Goal: Find contact information: Find contact information

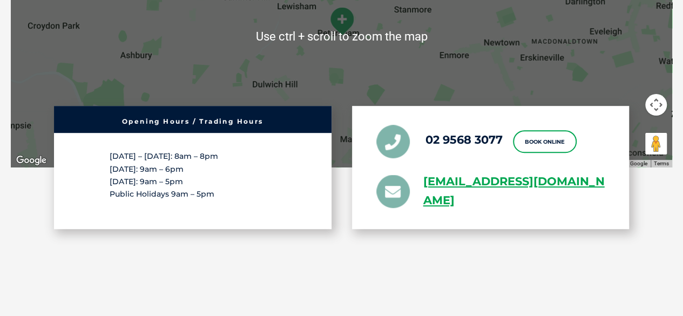
scroll to position [2031, 0]
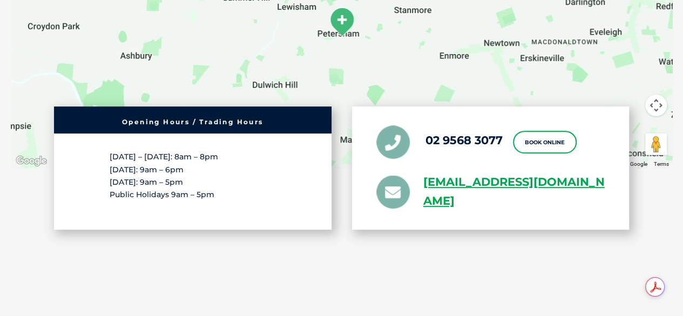
drag, startPoint x: 568, startPoint y: 212, endPoint x: 420, endPoint y: 185, distance: 150.9
click at [420, 185] on div "02 9568 3077 Book Online [EMAIL_ADDRESS][DOMAIN_NAME]" at bounding box center [490, 167] width 277 height 123
copy link "[EMAIL_ADDRESS][DOMAIN_NAME]"
click at [498, 142] on link "02 9568 3077" at bounding box center [463, 139] width 77 height 13
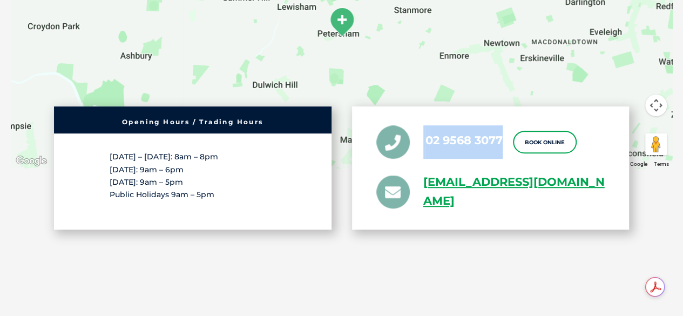
drag, startPoint x: 503, startPoint y: 137, endPoint x: 409, endPoint y: 125, distance: 95.2
click at [409, 125] on div "02 9568 3077 Book Online [EMAIL_ADDRESS][DOMAIN_NAME]" at bounding box center [490, 167] width 277 height 123
copy li "02 9568 3077"
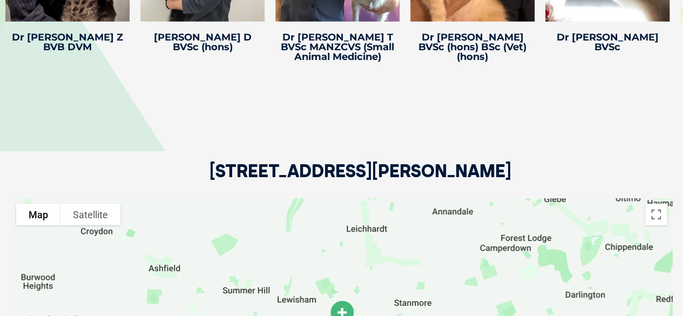
scroll to position [1718, 0]
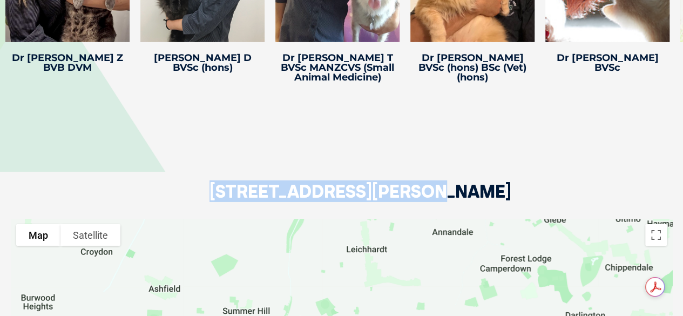
drag, startPoint x: 205, startPoint y: 193, endPoint x: 401, endPoint y: 192, distance: 195.9
click at [401, 192] on div "[STREET_ADDRESS][PERSON_NAME]" at bounding box center [341, 152] width 661 height 131
copy h2 "[STREET_ADDRESS][PERSON_NAME]"
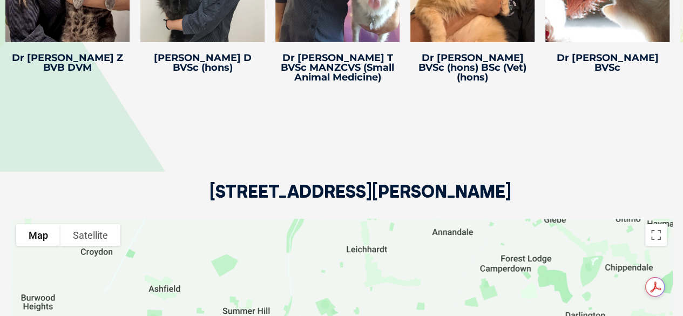
click at [467, 194] on h2 "[STREET_ADDRESS][PERSON_NAME]" at bounding box center [360, 200] width 302 height 36
copy h2 "Petersham"
